Goal: Transaction & Acquisition: Book appointment/travel/reservation

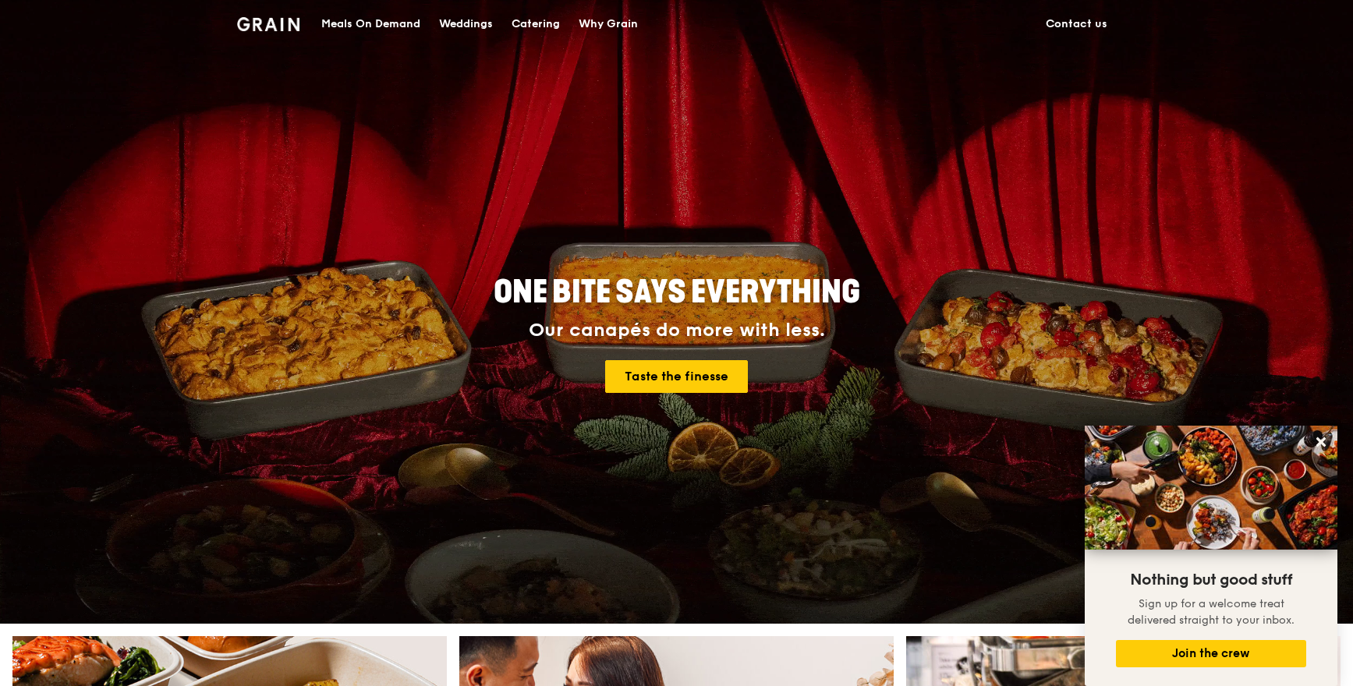
click at [475, 24] on div "Weddings" at bounding box center [466, 24] width 54 height 47
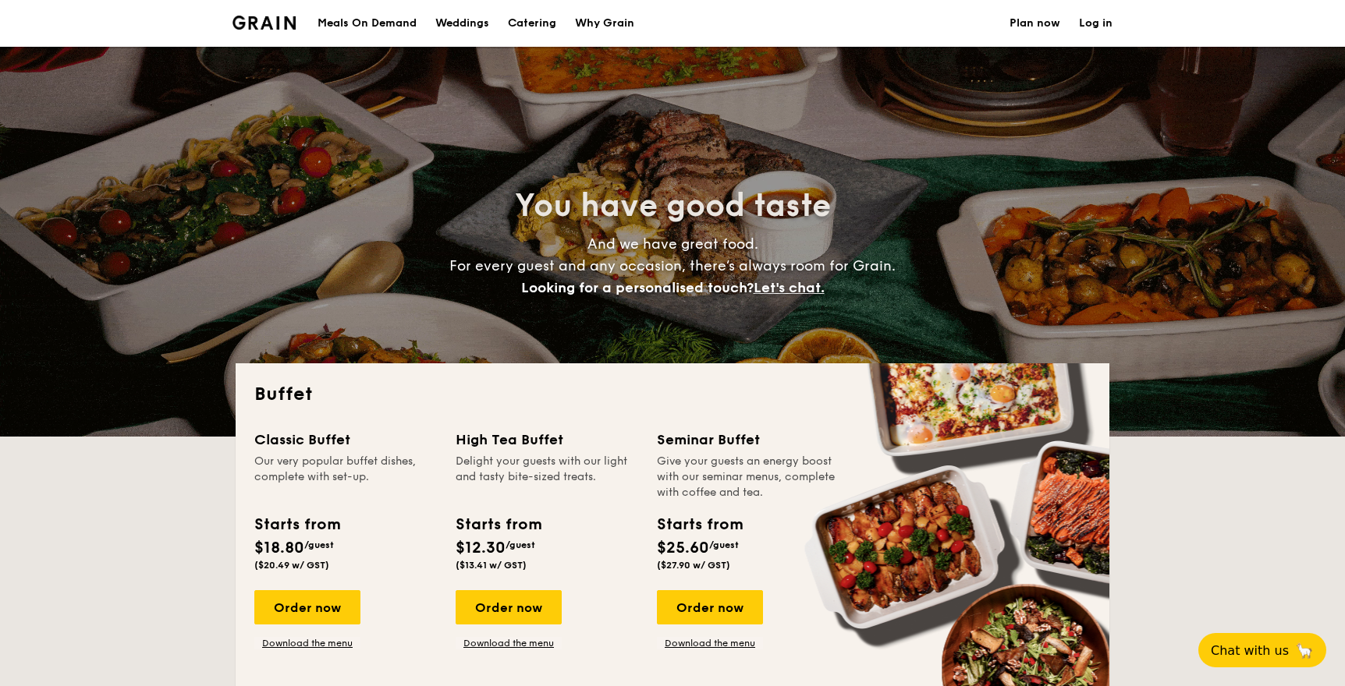
select select
click at [378, 20] on div "Meals On Demand" at bounding box center [366, 23] width 99 height 47
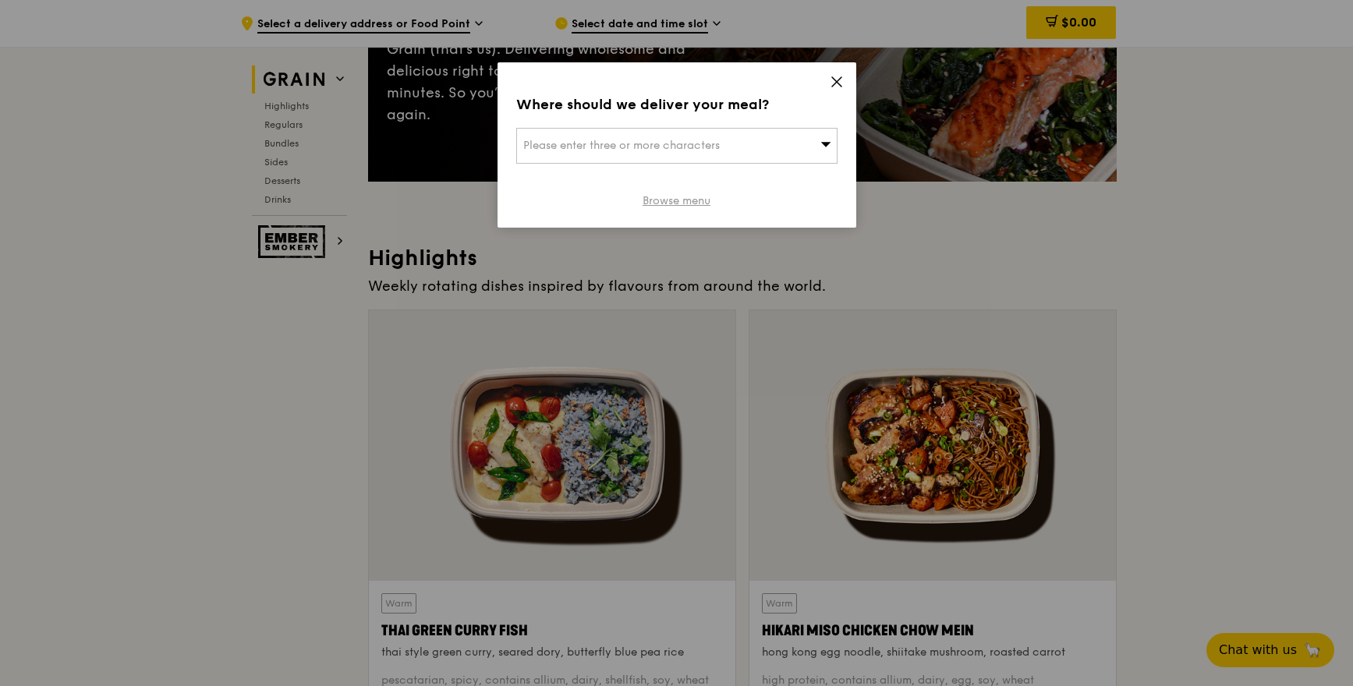
scroll to position [514, 0]
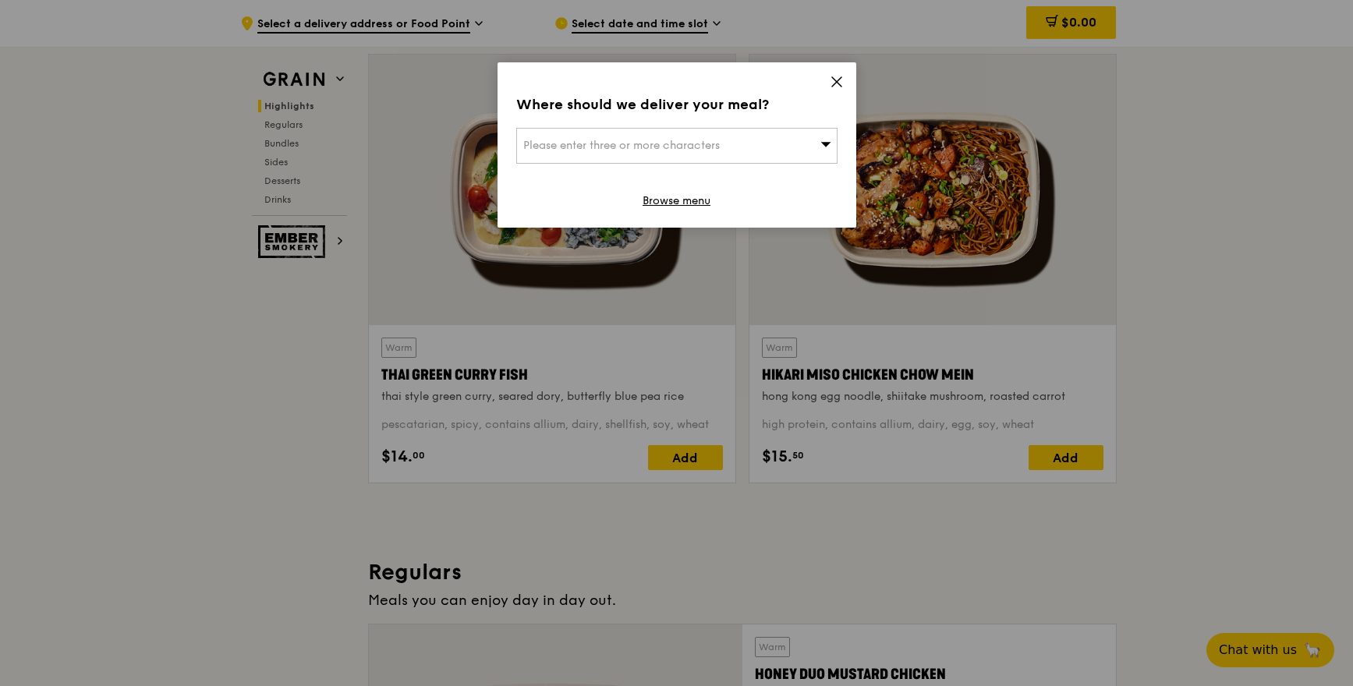
click at [835, 83] on icon at bounding box center [836, 81] width 9 height 9
